Goal: Task Accomplishment & Management: Use online tool/utility

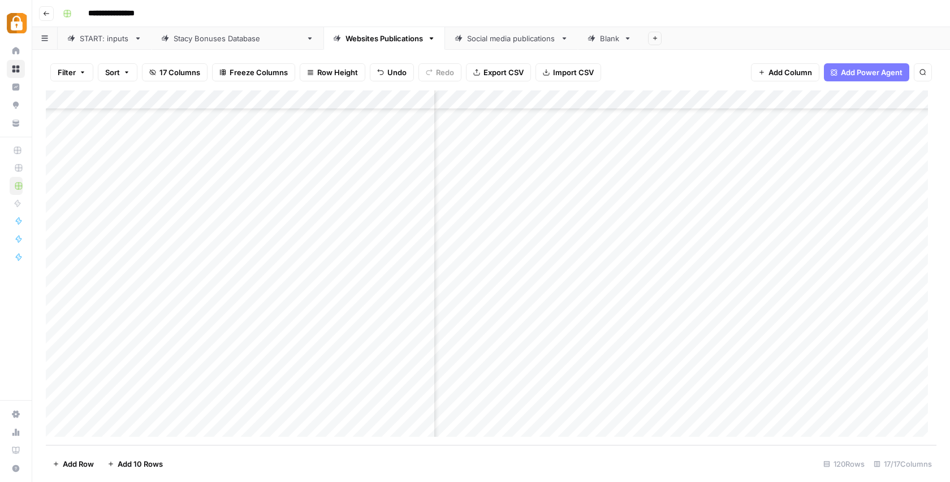
scroll to position [1997, 985]
click at [797, 408] on div "Add Column" at bounding box center [491, 267] width 890 height 355
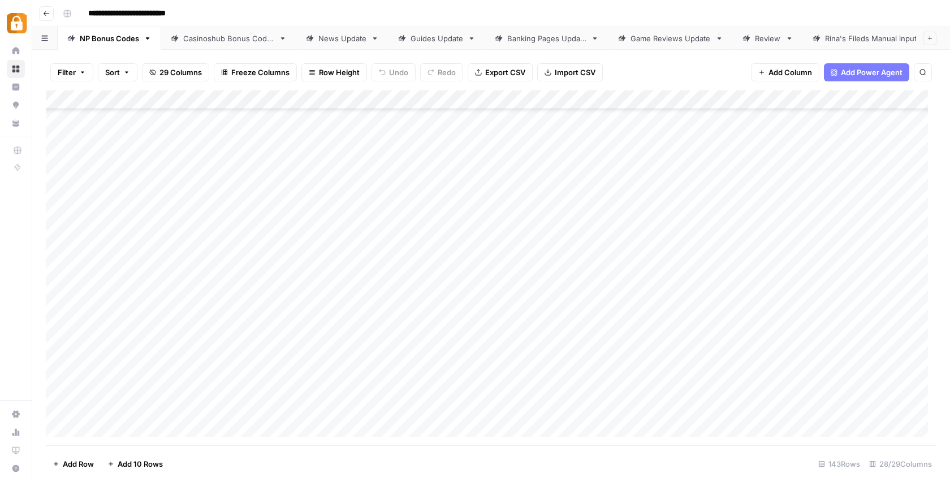
scroll to position [2117, 0]
